Goal: Obtain resource: Obtain resource

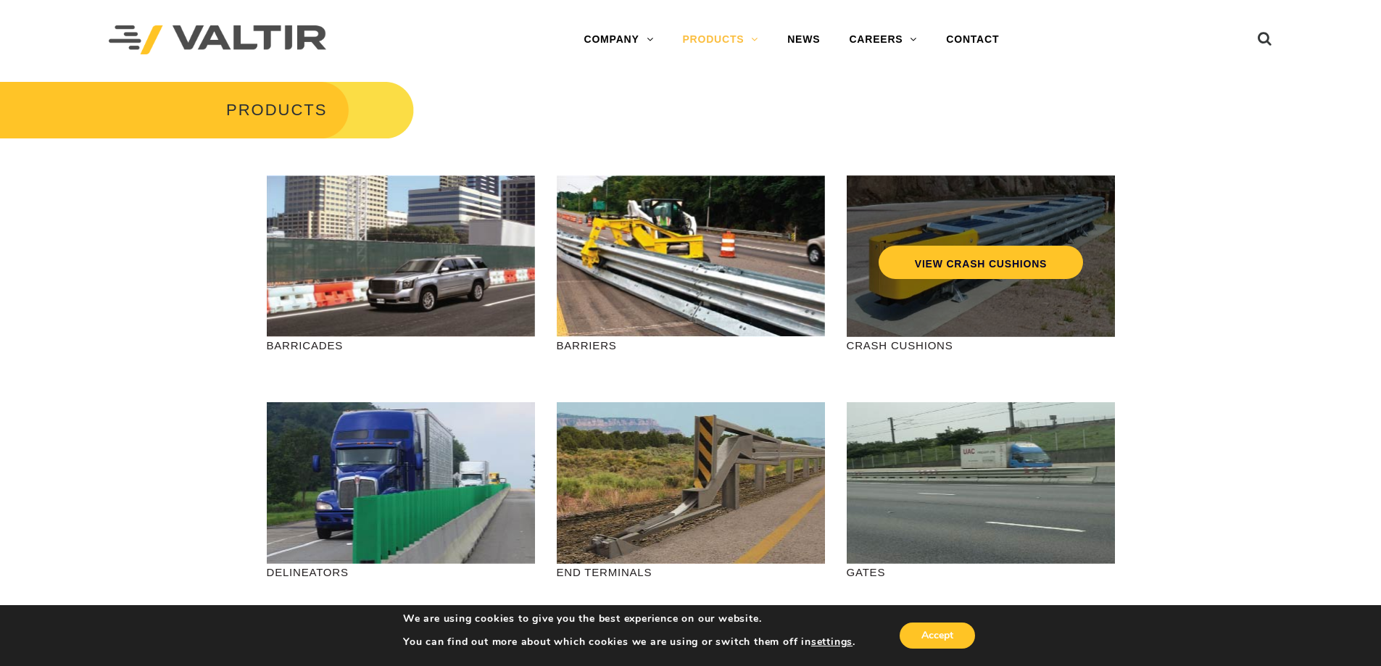
click at [949, 316] on div "VIEW CRASH CUSHIONS" at bounding box center [981, 256] width 268 height 162
click at [1003, 260] on link "VIEW CRASH CUSHIONS" at bounding box center [980, 262] width 204 height 33
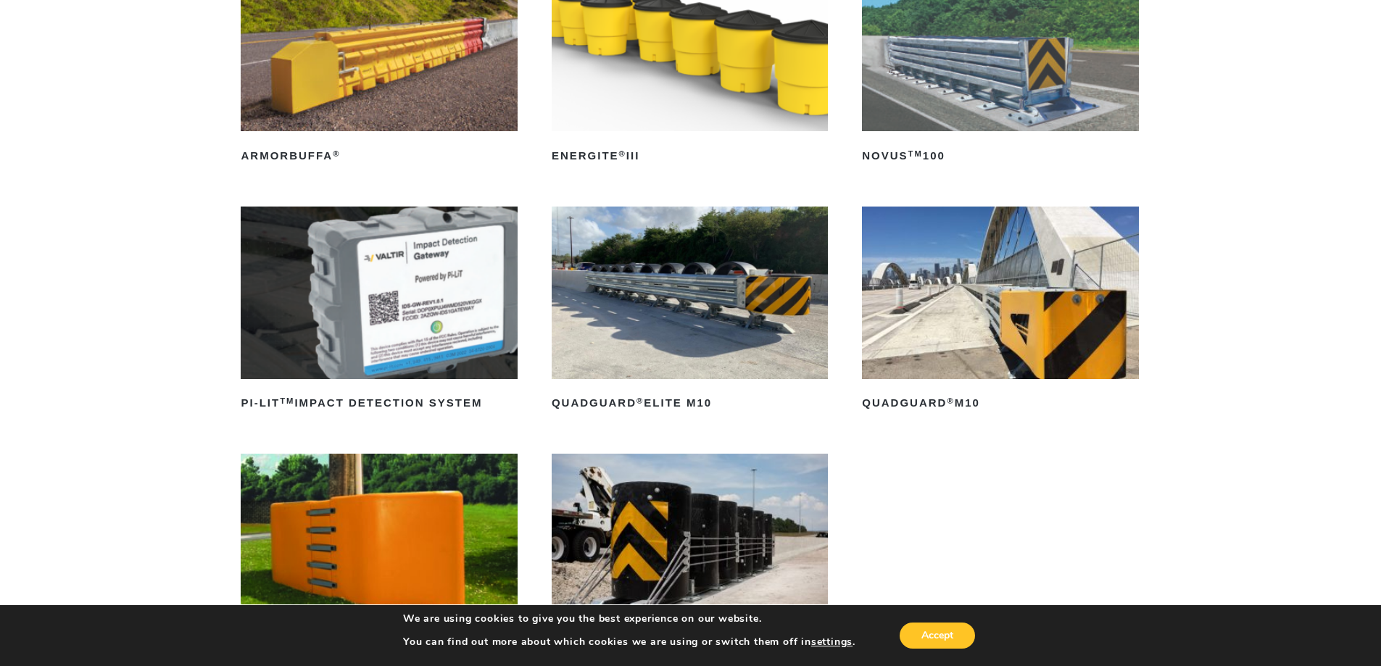
scroll to position [362, 0]
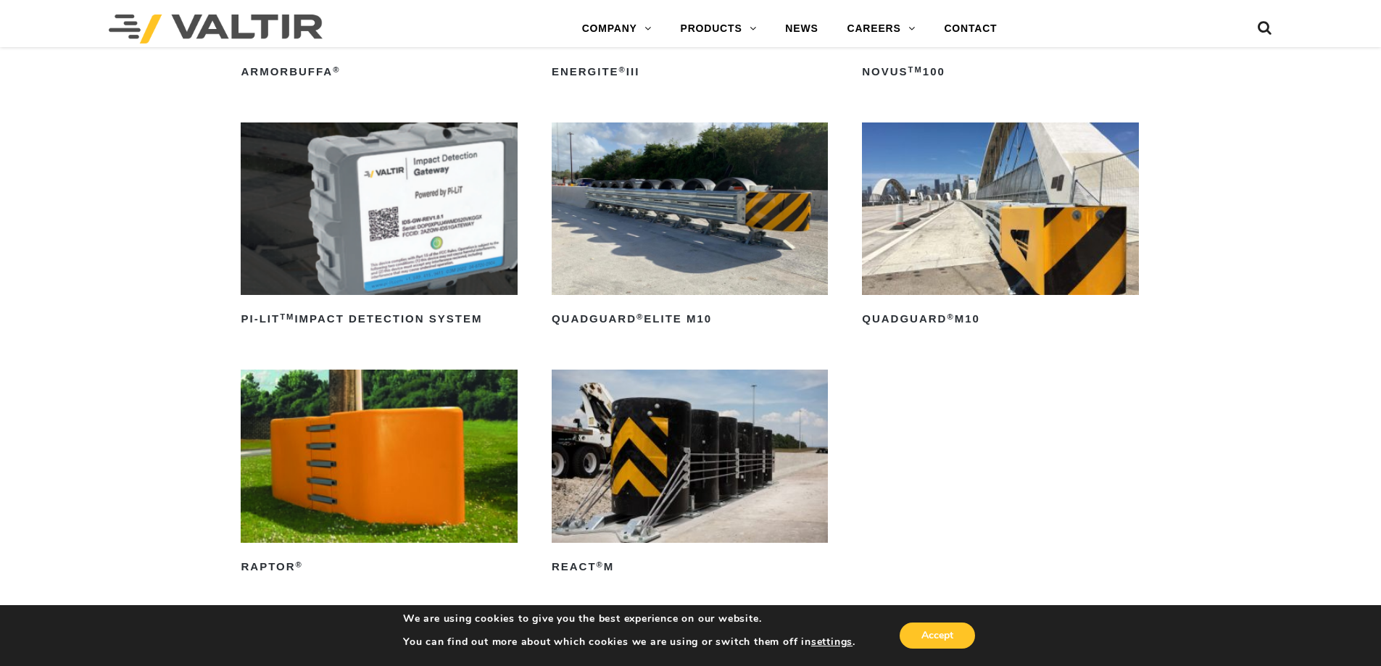
click at [391, 251] on img at bounding box center [379, 208] width 276 height 173
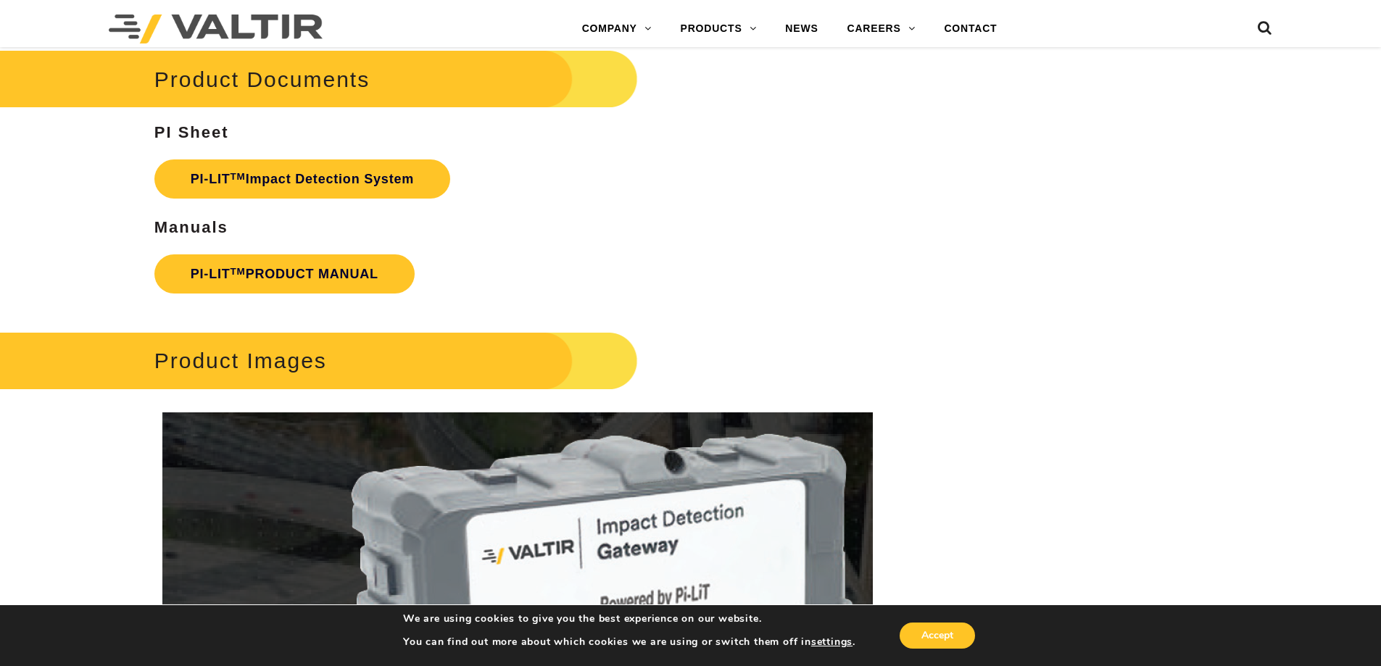
scroll to position [2528, 0]
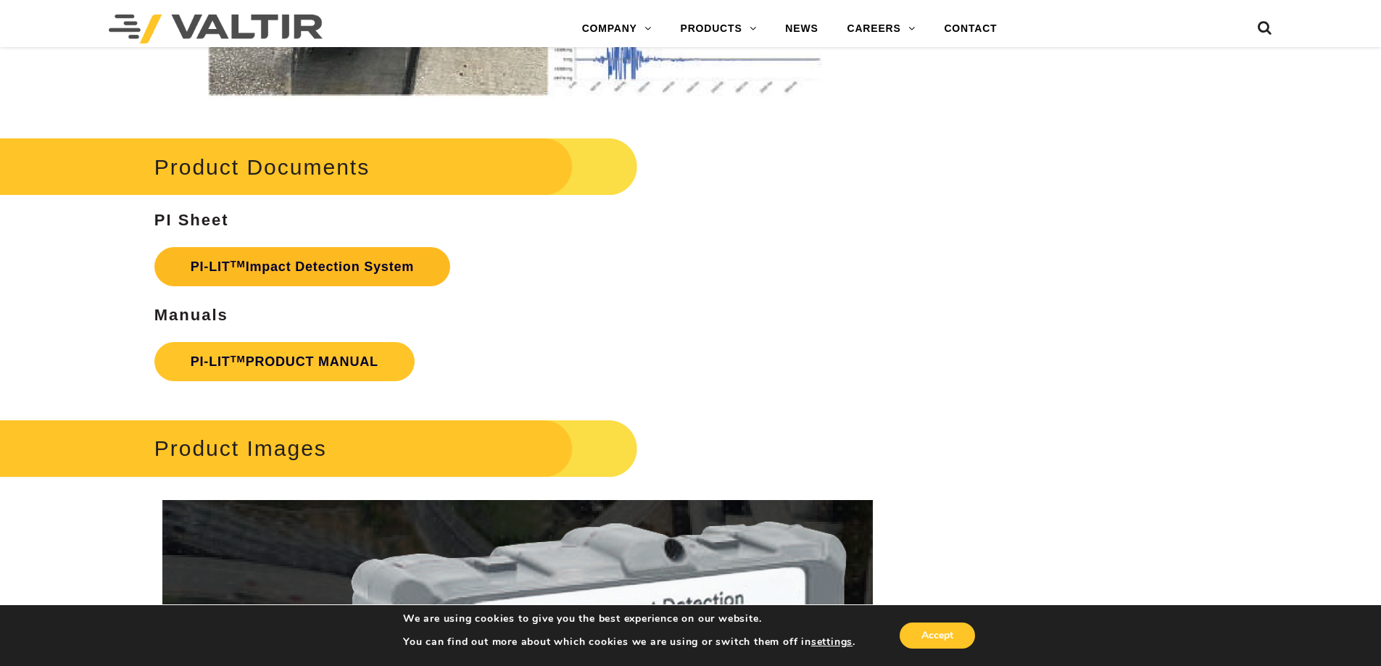
click at [330, 265] on link "PI-LIT TM Impact Detection System" at bounding box center [302, 266] width 296 height 39
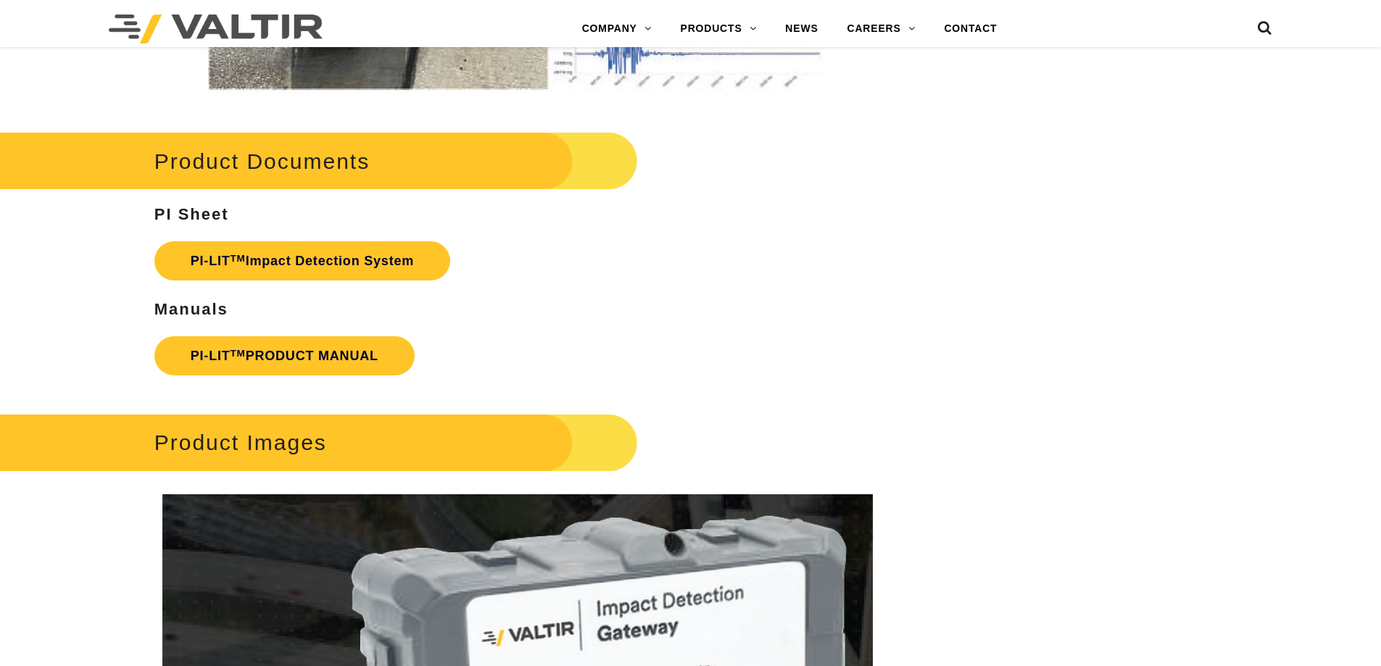
scroll to position [2528, 0]
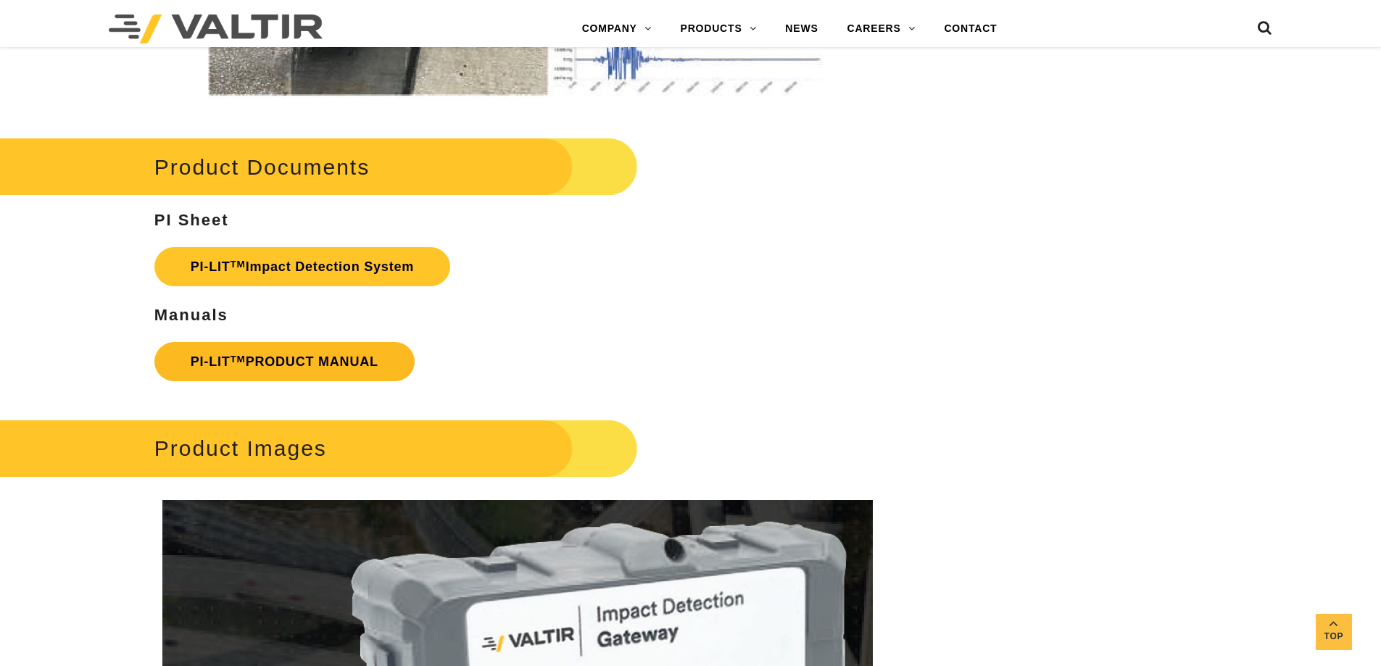
click at [333, 362] on link "PI-LIT TM PRODUCT MANUAL" at bounding box center [284, 361] width 260 height 39
